Goal: Task Accomplishment & Management: Manage account settings

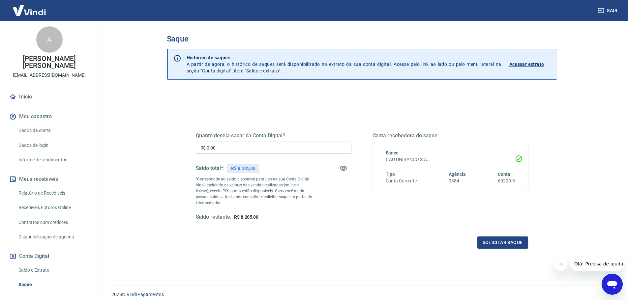
click at [235, 147] on input "R$ 0,00" at bounding box center [274, 148] width 156 height 12
type input "R$ 8.205,00"
click at [486, 244] on button "Solicitar saque" at bounding box center [503, 243] width 51 height 12
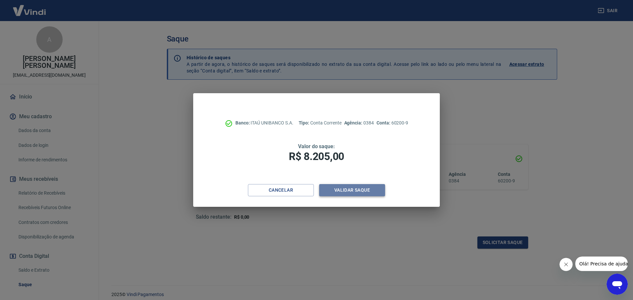
click at [367, 188] on button "Validar saque" at bounding box center [352, 190] width 66 height 12
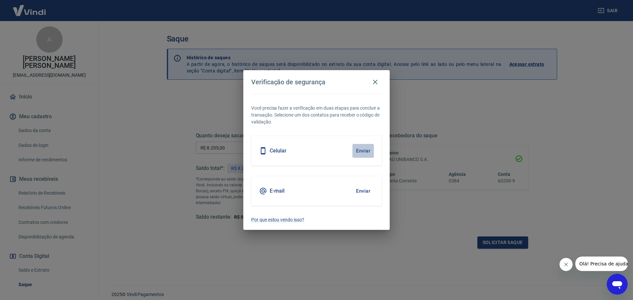
click at [364, 153] on button "Enviar" at bounding box center [363, 151] width 21 height 14
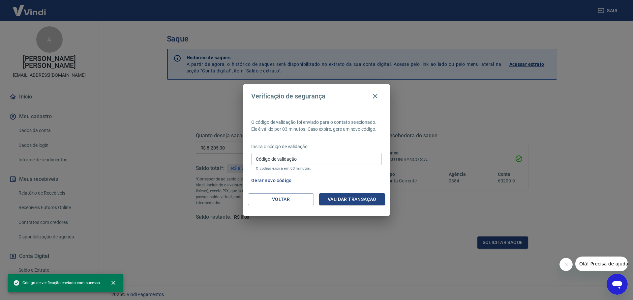
click at [338, 160] on input "Código de validação" at bounding box center [316, 159] width 131 height 12
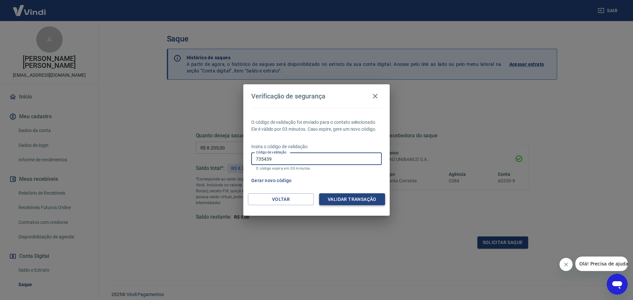
type input "735439"
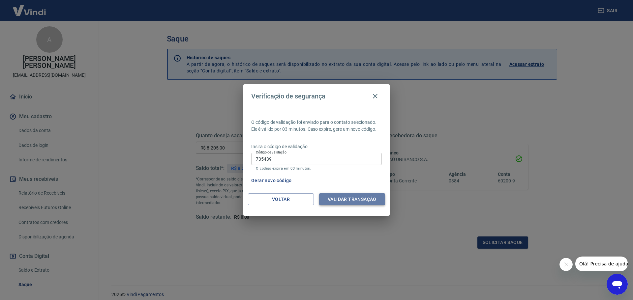
click at [364, 200] on button "Validar transação" at bounding box center [352, 200] width 66 height 12
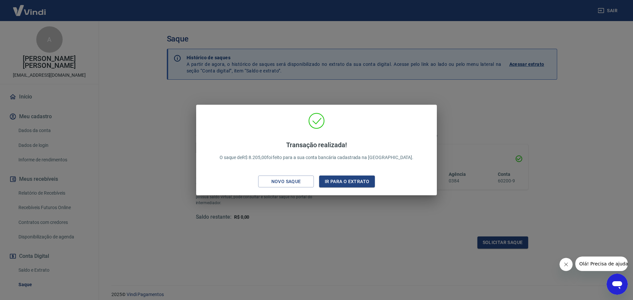
click at [495, 116] on div "Transação realizada! O saque de R$ 8.205,00 foi feito para a sua conta bancária…" at bounding box center [316, 150] width 633 height 300
